Goal: Task Accomplishment & Management: Use online tool/utility

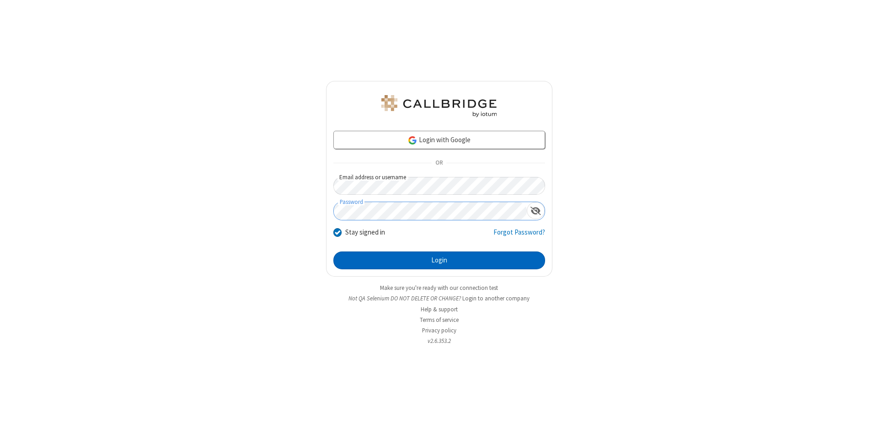
click at [439, 261] on button "Login" at bounding box center [439, 261] width 212 height 18
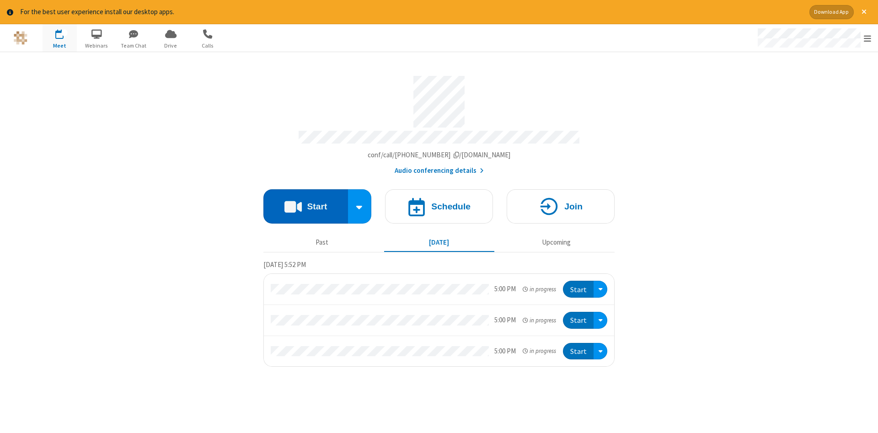
click at [305, 203] on button "Start" at bounding box center [305, 206] width 85 height 34
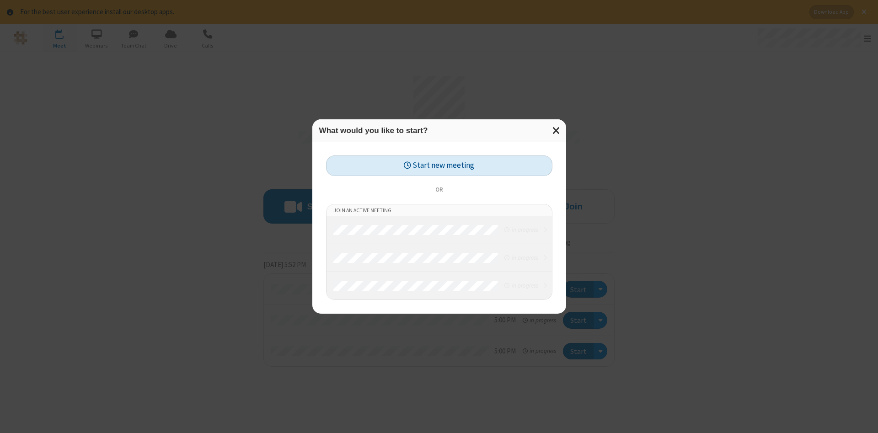
click at [439, 166] on button "Start new meeting" at bounding box center [439, 165] width 226 height 21
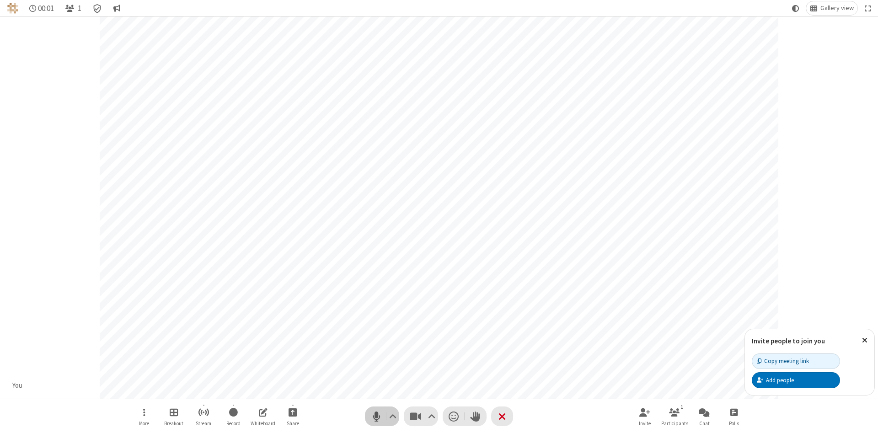
click at [376, 416] on span "Mute (Alt+A)" at bounding box center [376, 416] width 14 height 13
click at [376, 416] on span "Unmute (Alt+A)" at bounding box center [376, 416] width 14 height 13
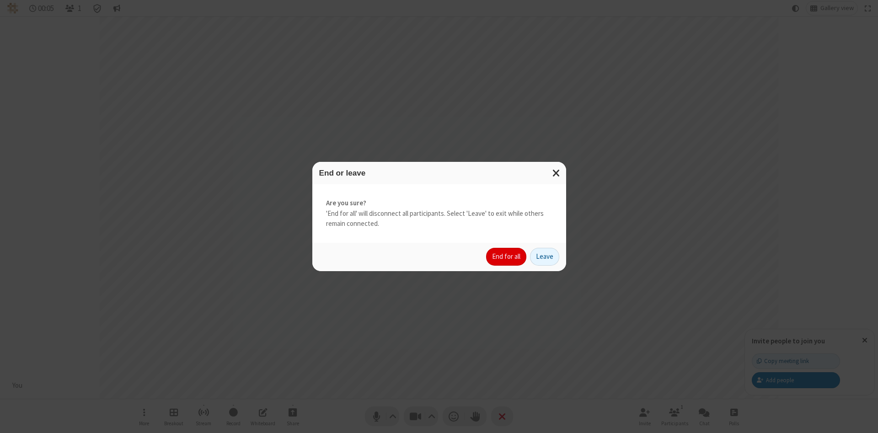
click at [507, 257] on button "End for all" at bounding box center [506, 257] width 40 height 18
